Goal: Information Seeking & Learning: Learn about a topic

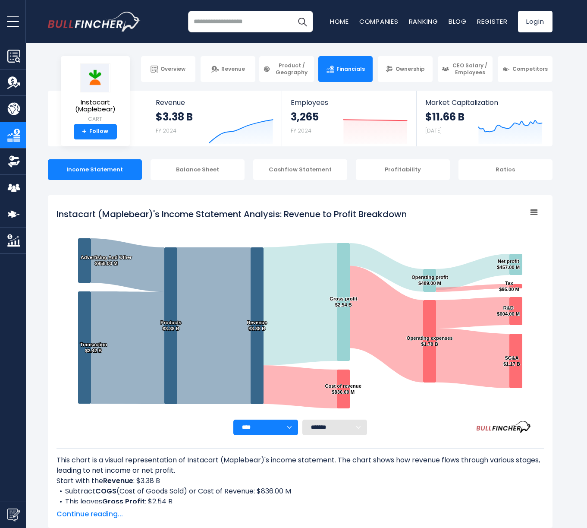
drag, startPoint x: 53, startPoint y: 214, endPoint x: 273, endPoint y: 211, distance: 220.0
click at [273, 211] on div "Instacart (Maplebear)'s Income Statement Analysis: Revenue to Profit Breakdown …" at bounding box center [300, 361] width 505 height 333
drag, startPoint x: 56, startPoint y: 212, endPoint x: 83, endPoint y: 213, distance: 27.2
click at [83, 213] on div "Instacart (Maplebear)'s Income Statement Analysis: Revenue to Profit Breakdown …" at bounding box center [300, 361] width 505 height 333
click at [13, 21] on span "open menu" at bounding box center [13, 21] width 12 height 1
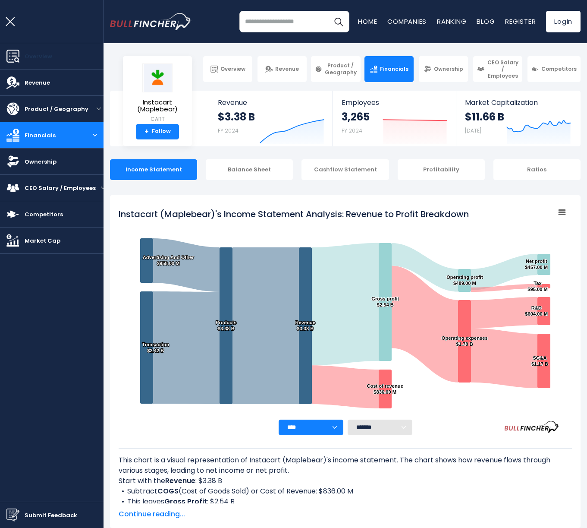
click at [22, 50] on link "Overview" at bounding box center [52, 56] width 104 height 26
click at [28, 53] on span "Overview" at bounding box center [39, 56] width 28 height 9
click at [6, 22] on button "open menu" at bounding box center [13, 21] width 26 height 43
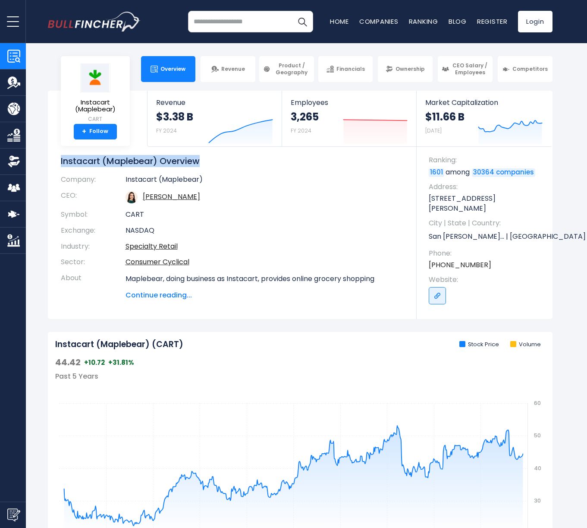
drag, startPoint x: 58, startPoint y: 161, endPoint x: 201, endPoint y: 165, distance: 143.7
click at [201, 165] on div "Instacart (Maplebear) CART + Follow Revenue $3.38 B FY 2024 Created with Highch…" at bounding box center [300, 205] width 505 height 228
copy h1 "Instacart (Maplebear) Overview"
